Goal: Transaction & Acquisition: Subscribe to service/newsletter

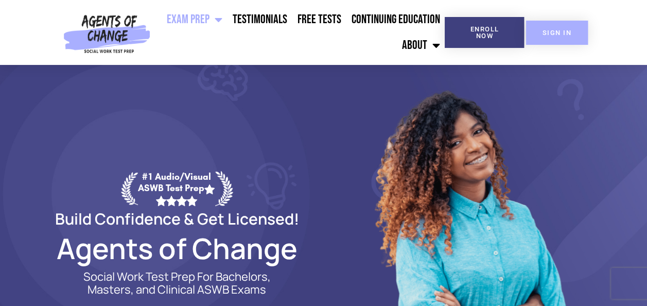
click at [557, 30] on span "SIGN IN" at bounding box center [557, 32] width 29 height 7
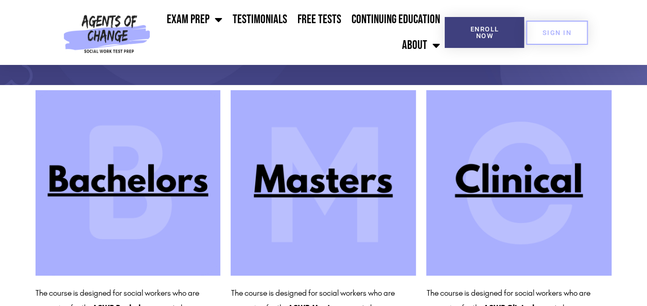
scroll to position [87, 0]
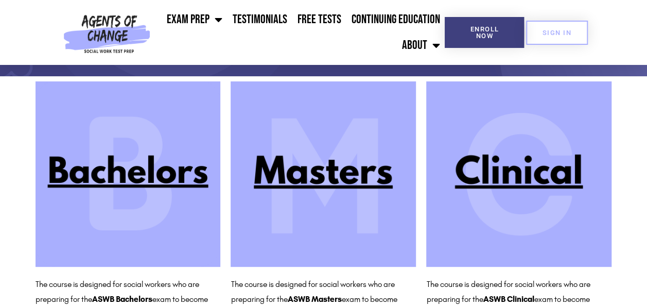
click at [307, 170] on img at bounding box center [323, 173] width 185 height 185
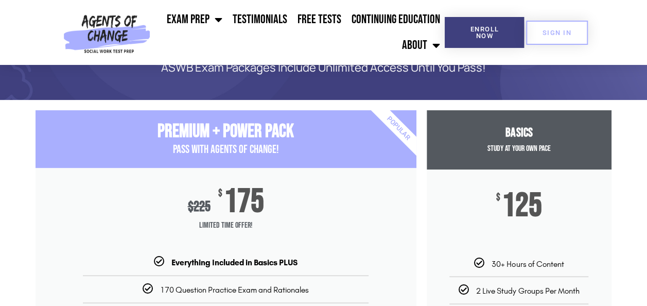
scroll to position [63, 0]
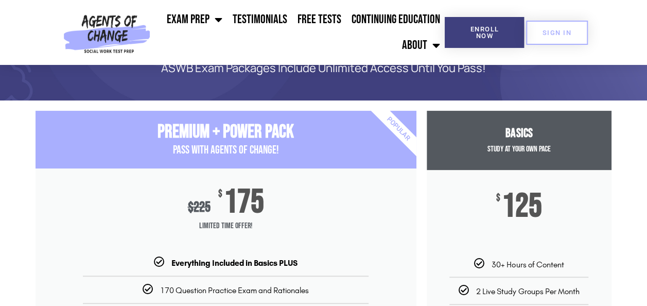
click at [530, 152] on span "Study at your Own Pace" at bounding box center [518, 149] width 63 height 10
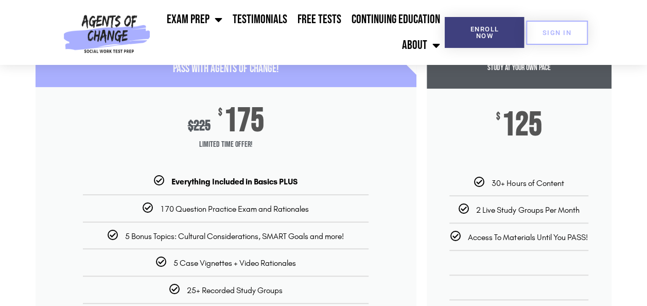
scroll to position [0, 0]
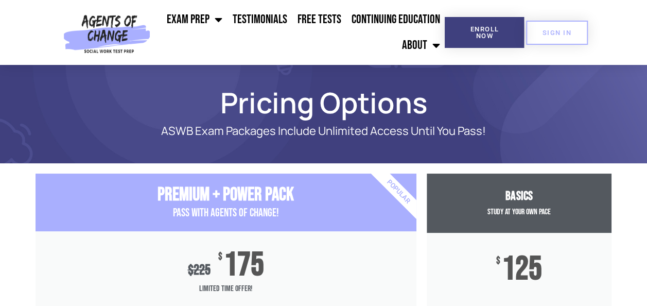
click at [95, 39] on img at bounding box center [106, 32] width 95 height 65
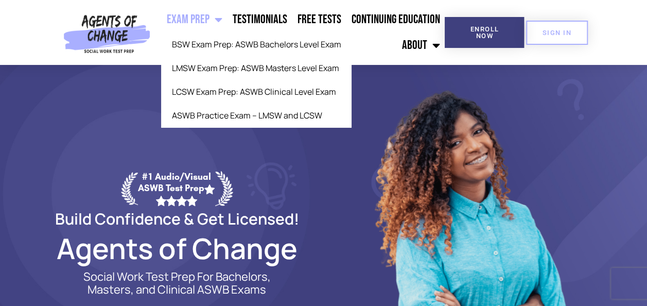
click at [203, 21] on link "Exam Prep" at bounding box center [194, 20] width 66 height 26
click at [207, 20] on link "Exam Prep" at bounding box center [194, 20] width 66 height 26
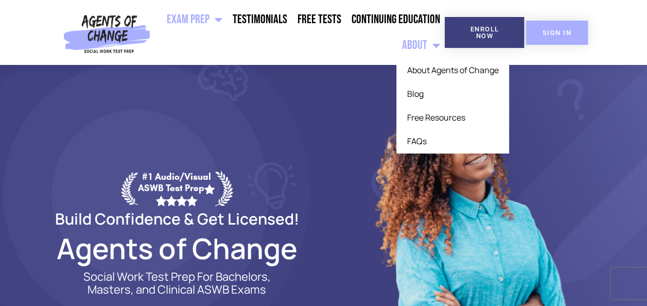
click at [571, 33] on link "SIGN IN" at bounding box center [557, 33] width 62 height 24
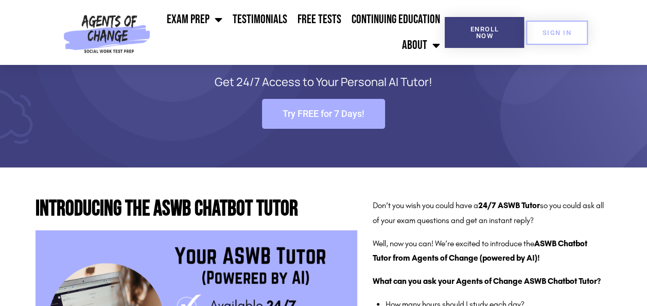
scroll to position [62, 0]
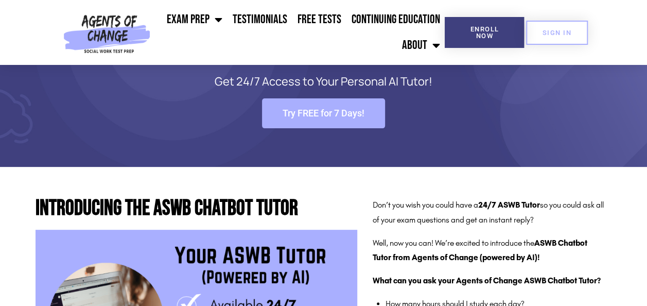
click at [348, 104] on link "Try FREE for 7 Days!" at bounding box center [323, 113] width 123 height 30
